Goal: Navigation & Orientation: Go to known website

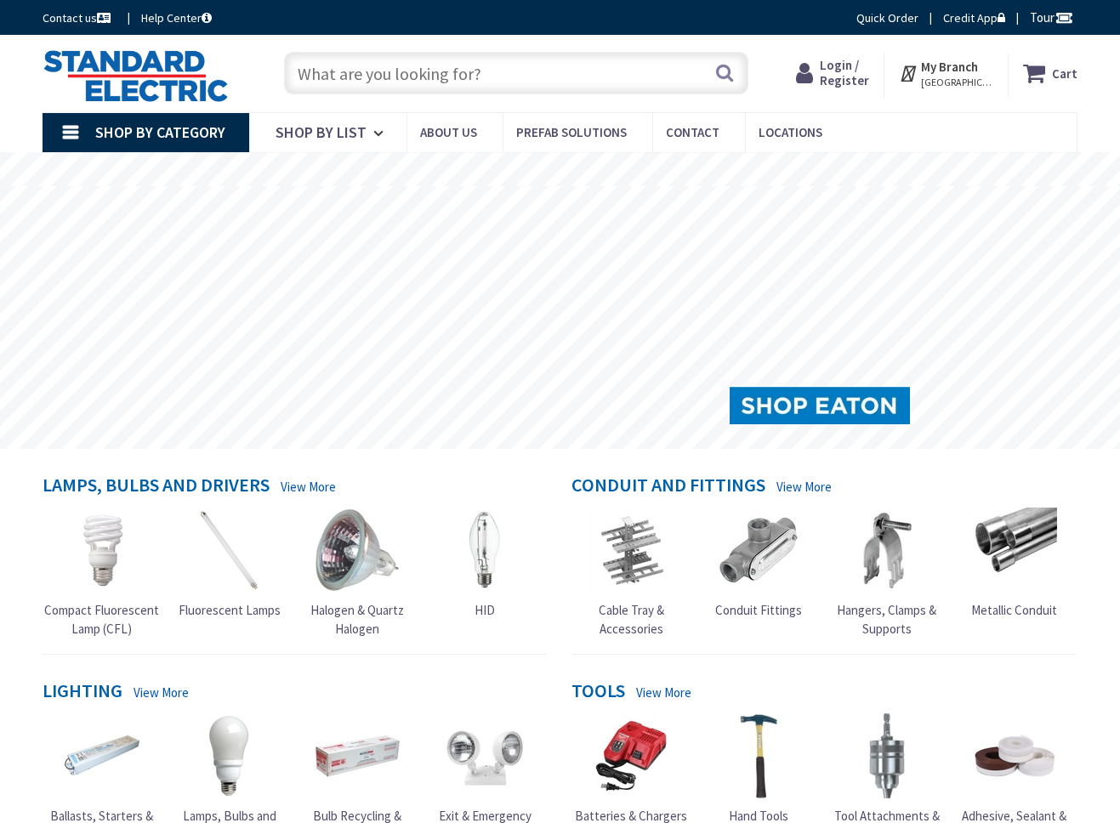
type input "E [GEOGRAPHIC_DATA], [GEOGRAPHIC_DATA]"
drag, startPoint x: 782, startPoint y: 276, endPoint x: 805, endPoint y: 256, distance: 30.7
